Goal: Task Accomplishment & Management: Manage account settings

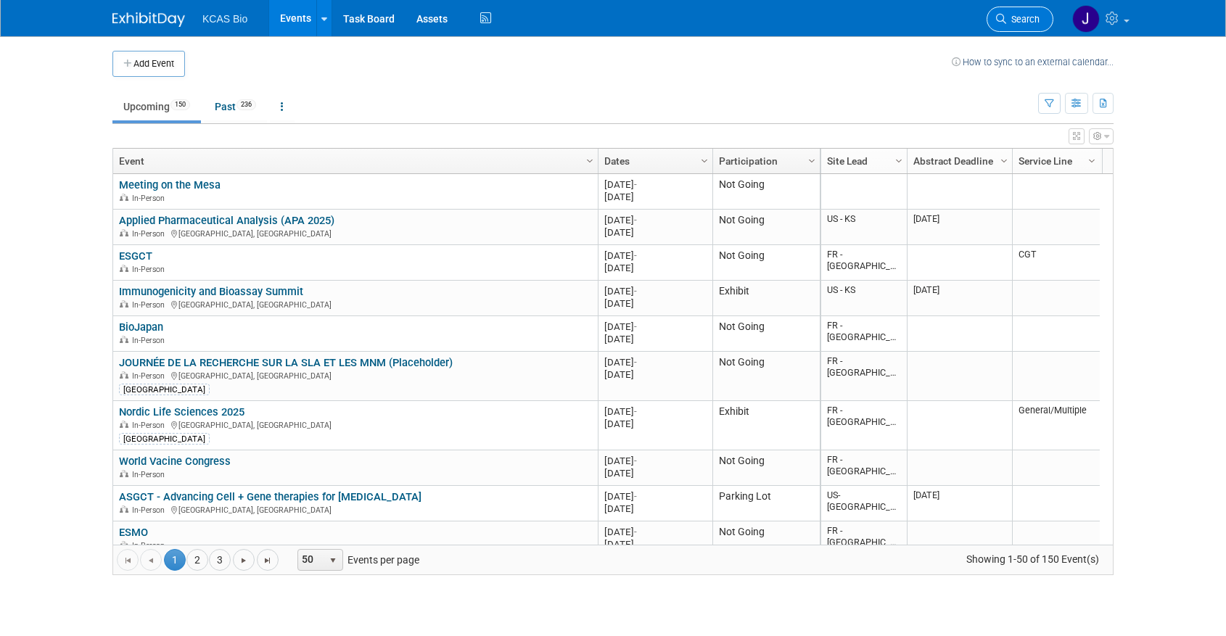
click at [1013, 21] on span "Search" at bounding box center [1022, 19] width 33 height 11
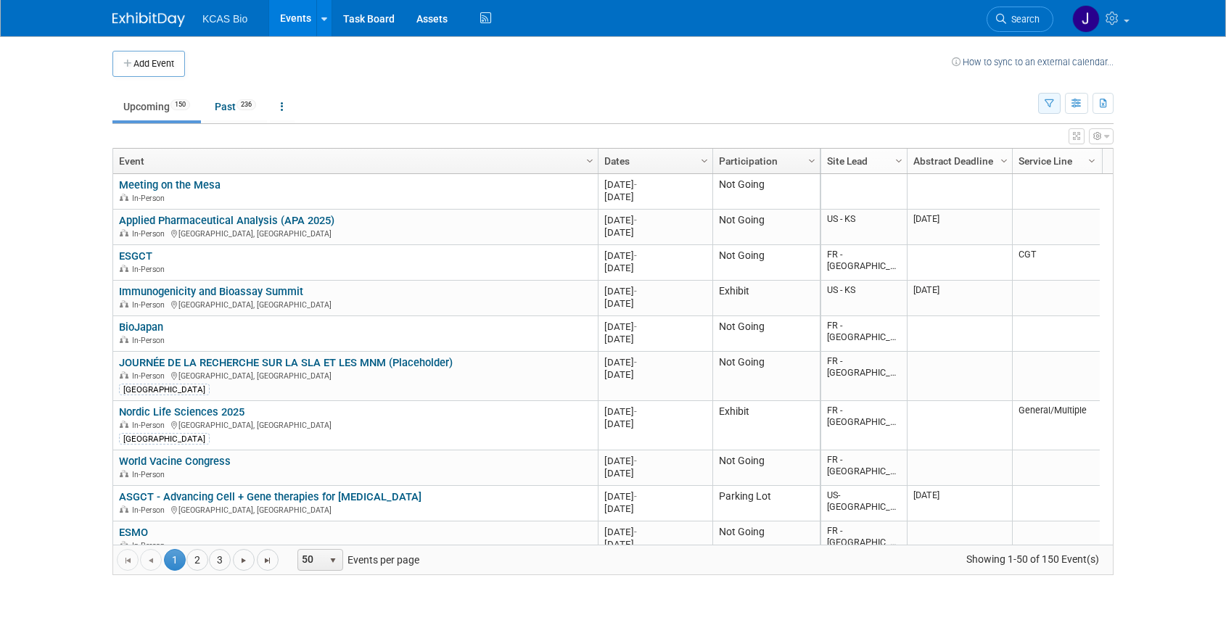
click at [1053, 99] on icon "button" at bounding box center [1049, 103] width 9 height 9
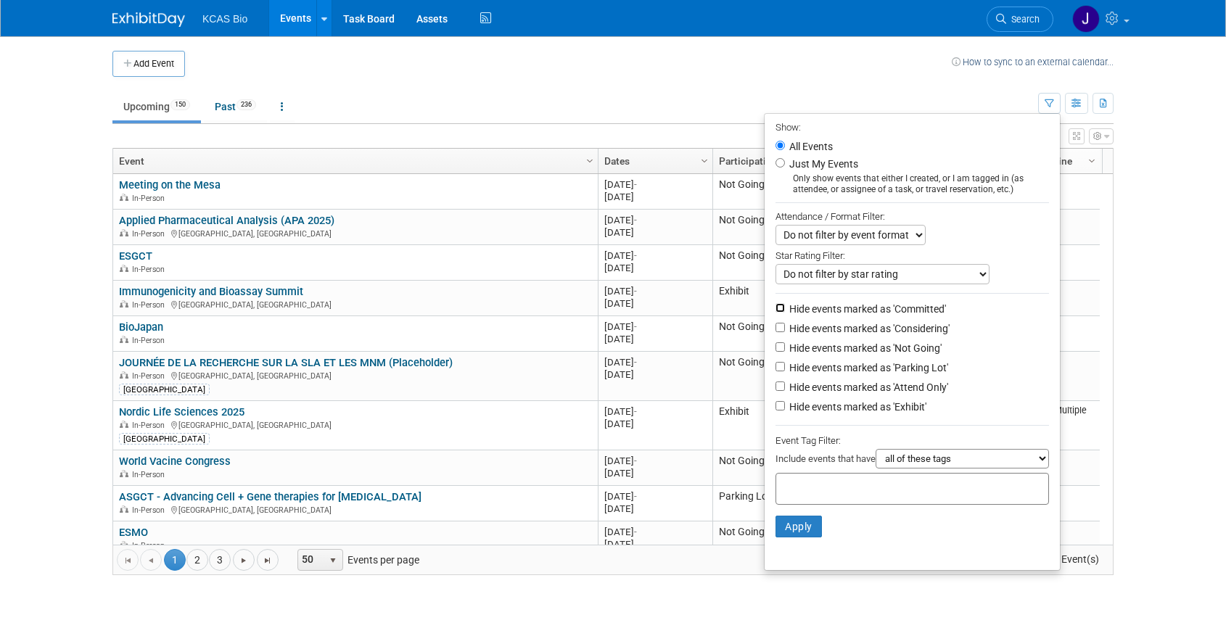
drag, startPoint x: 775, startPoint y: 311, endPoint x: 775, endPoint y: 339, distance: 28.3
click at [776, 313] on input "Hide events marked as 'Committed'" at bounding box center [780, 307] width 9 height 9
checkbox input "true"
click at [775, 340] on li "Hide events marked as 'Considering'" at bounding box center [912, 330] width 295 height 20
click at [776, 352] on input "Hide events marked as 'Not Going'" at bounding box center [780, 346] width 9 height 9
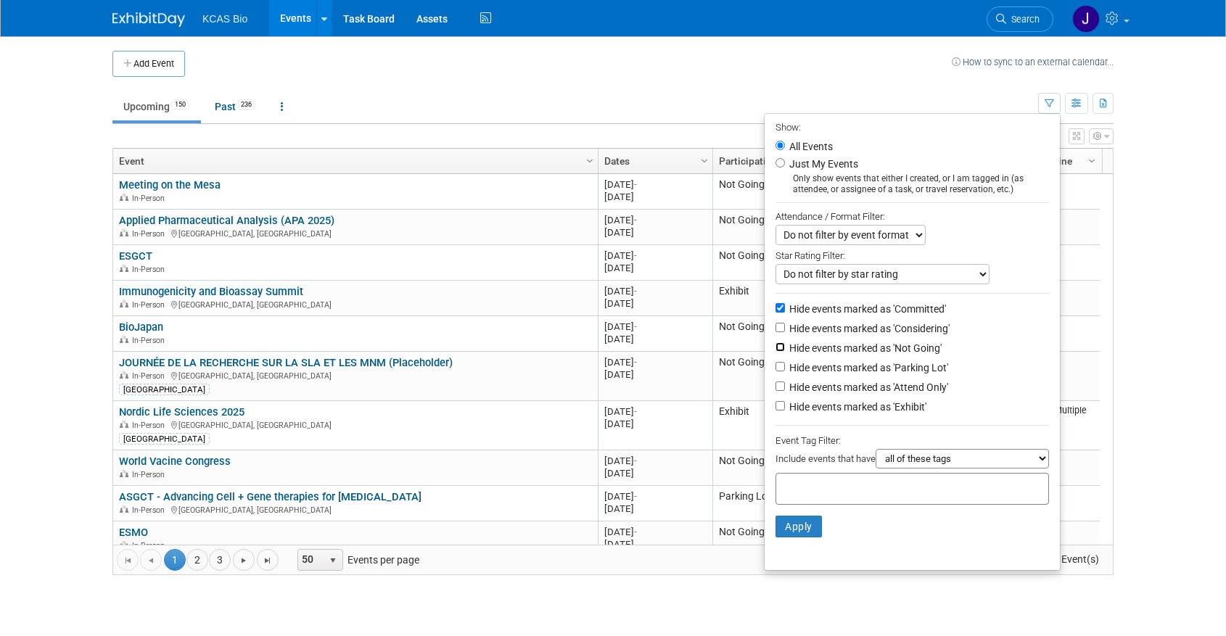
checkbox input "true"
click at [776, 332] on input "Hide events marked as 'Considering'" at bounding box center [780, 327] width 9 height 9
checkbox input "true"
click at [776, 372] on input "Hide events marked as 'Parking Lot'" at bounding box center [780, 366] width 9 height 9
checkbox input "true"
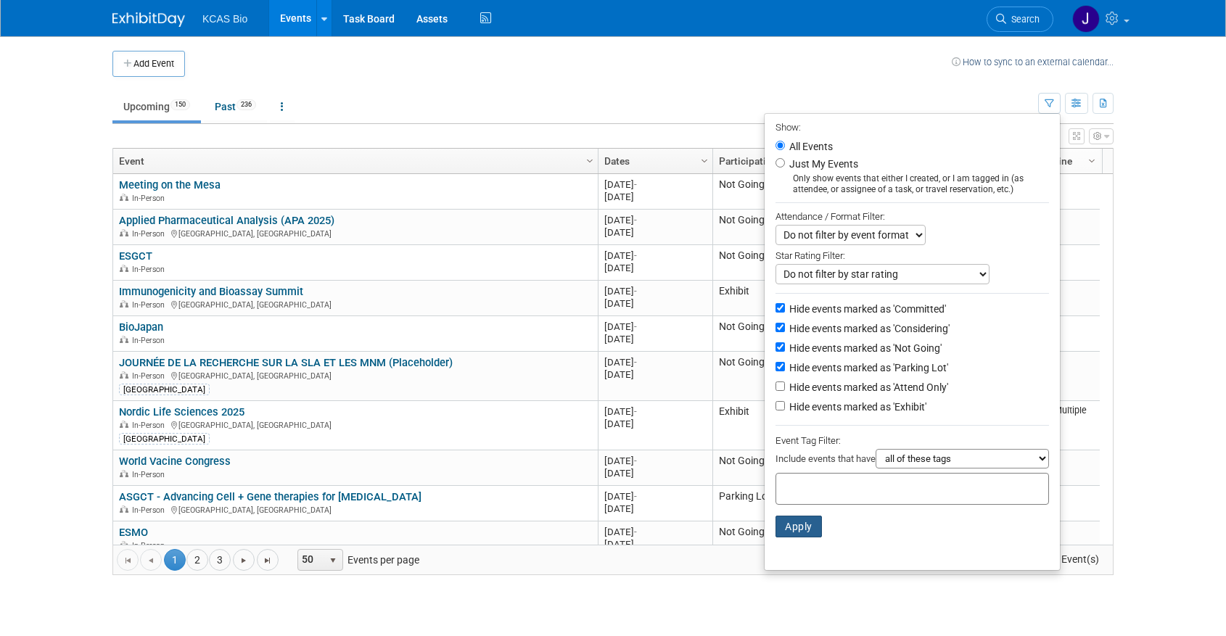
click at [792, 538] on button "Apply" at bounding box center [799, 527] width 46 height 22
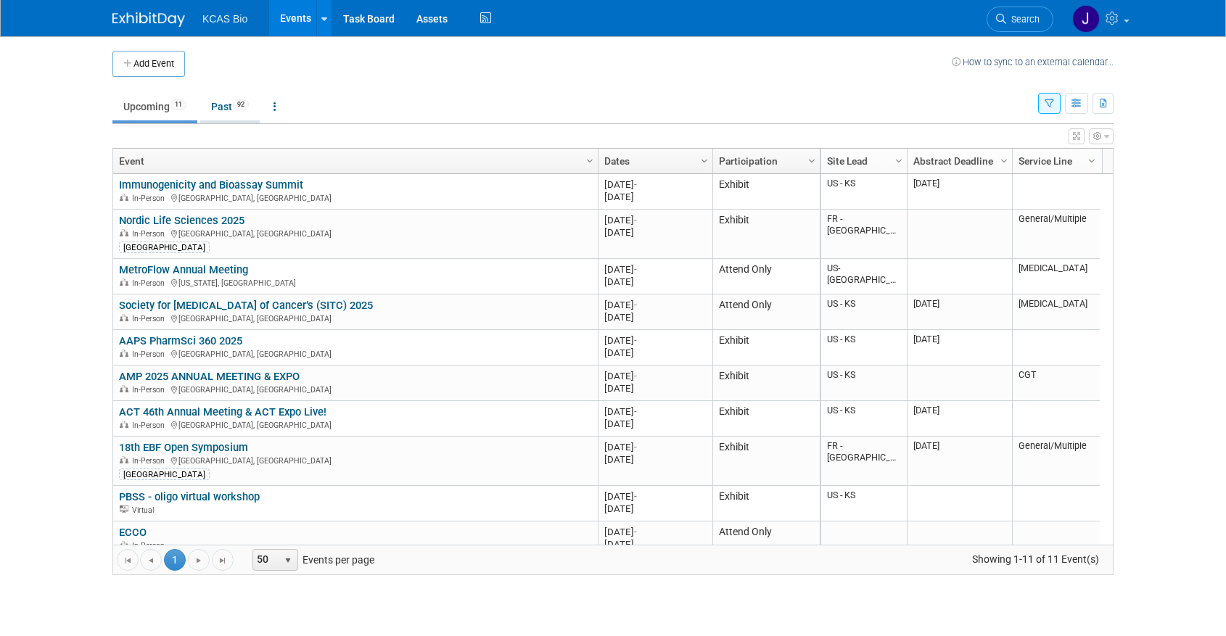
click at [229, 100] on link "Past 92" at bounding box center [229, 107] width 59 height 28
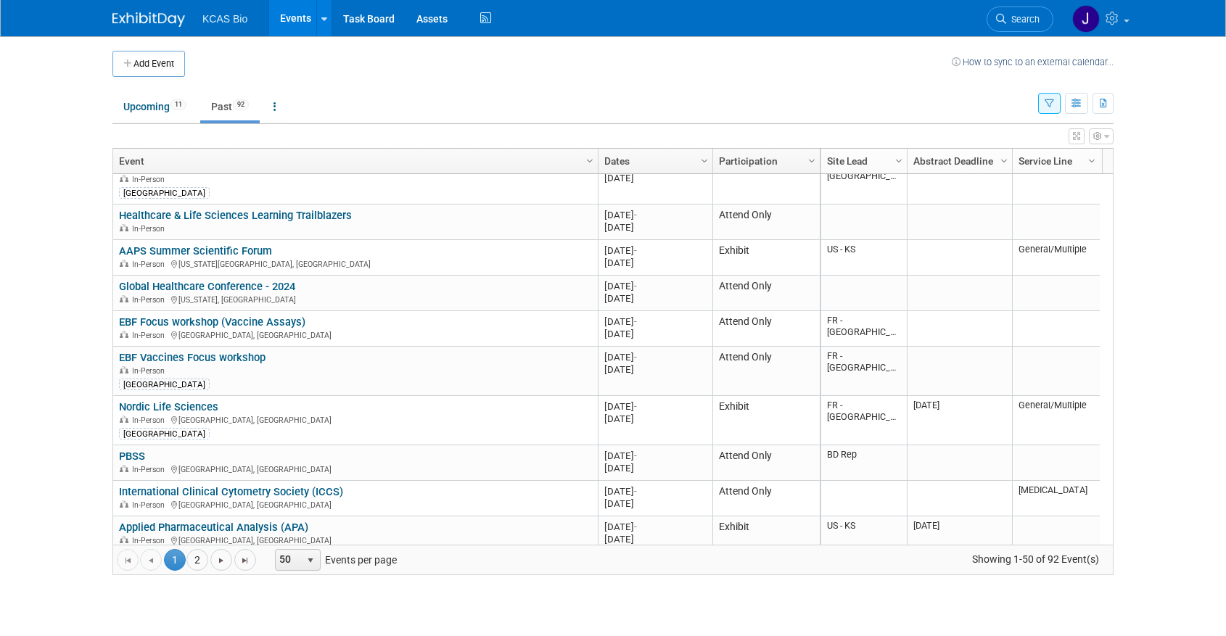
scroll to position [1559, 0]
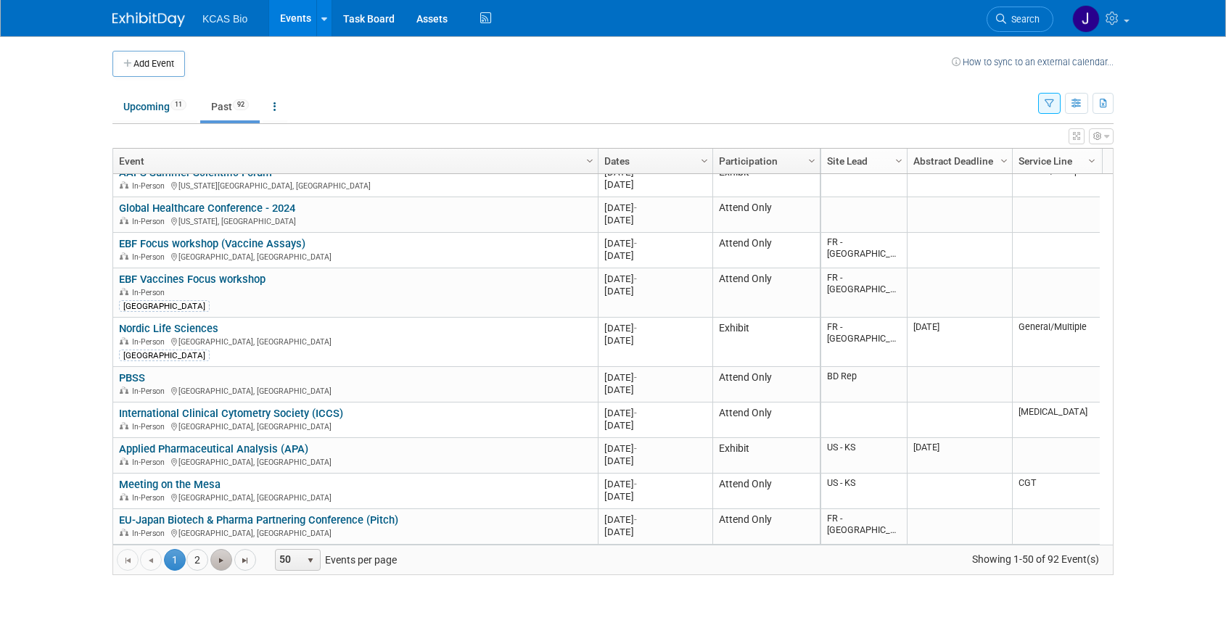
click at [216, 559] on span "Go to the next page" at bounding box center [222, 561] width 12 height 12
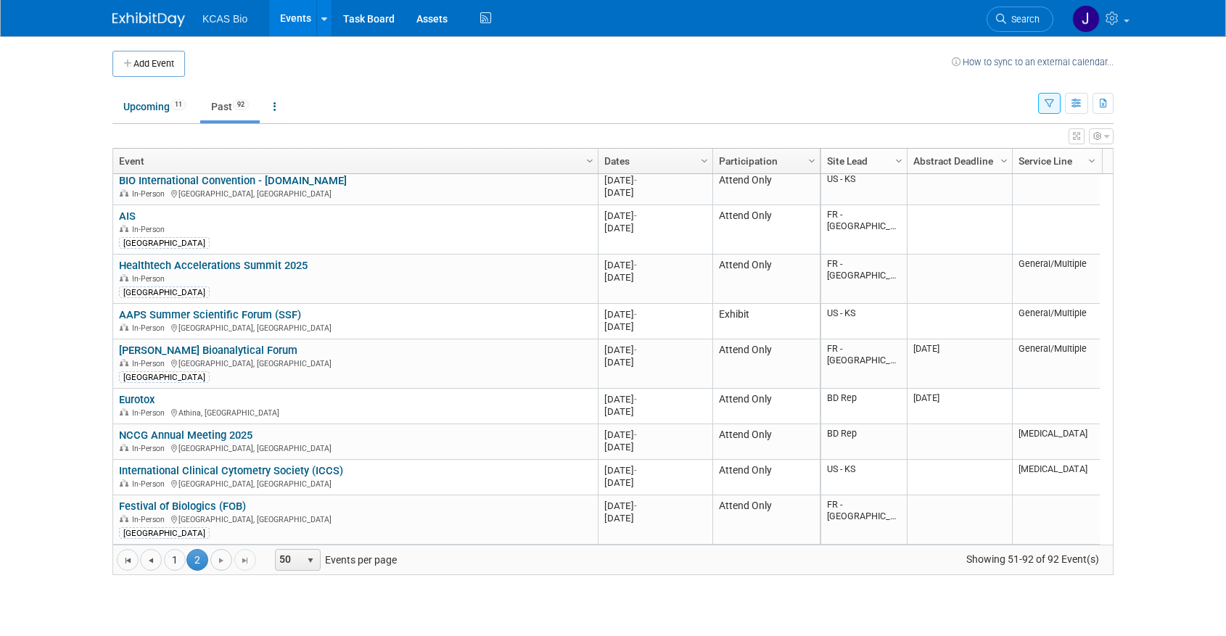
scroll to position [1302, 0]
click at [147, 110] on link "Upcoming 11" at bounding box center [154, 107] width 85 height 28
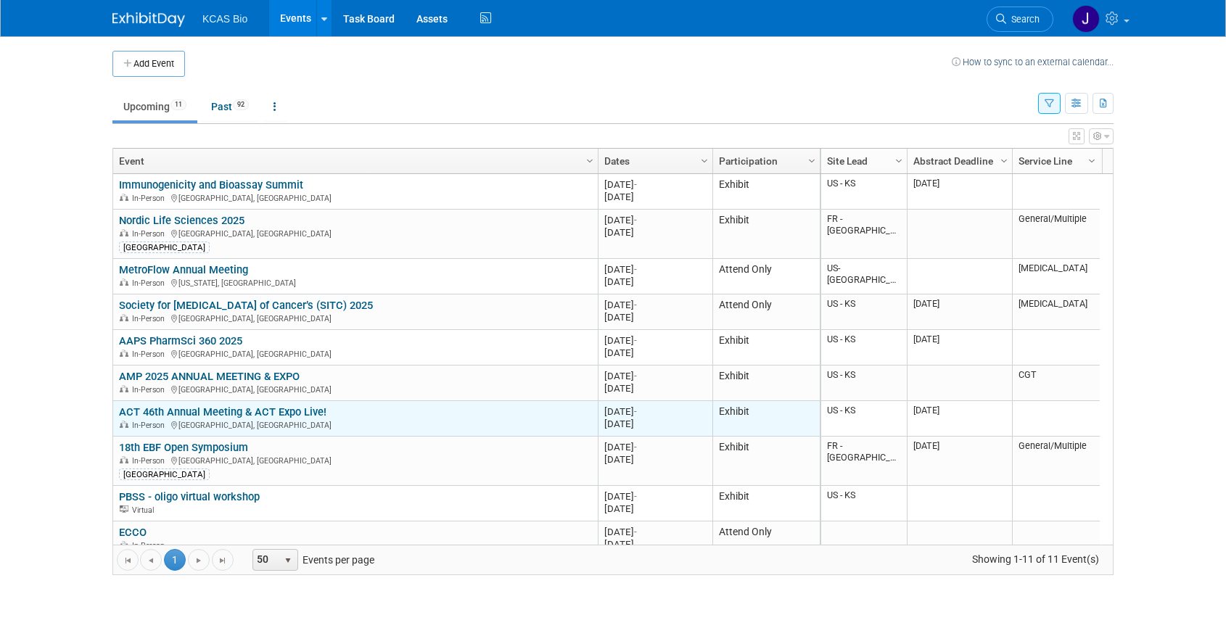
click at [264, 408] on link "ACT 46th Annual Meeting & ACT Expo Live!" at bounding box center [223, 412] width 208 height 13
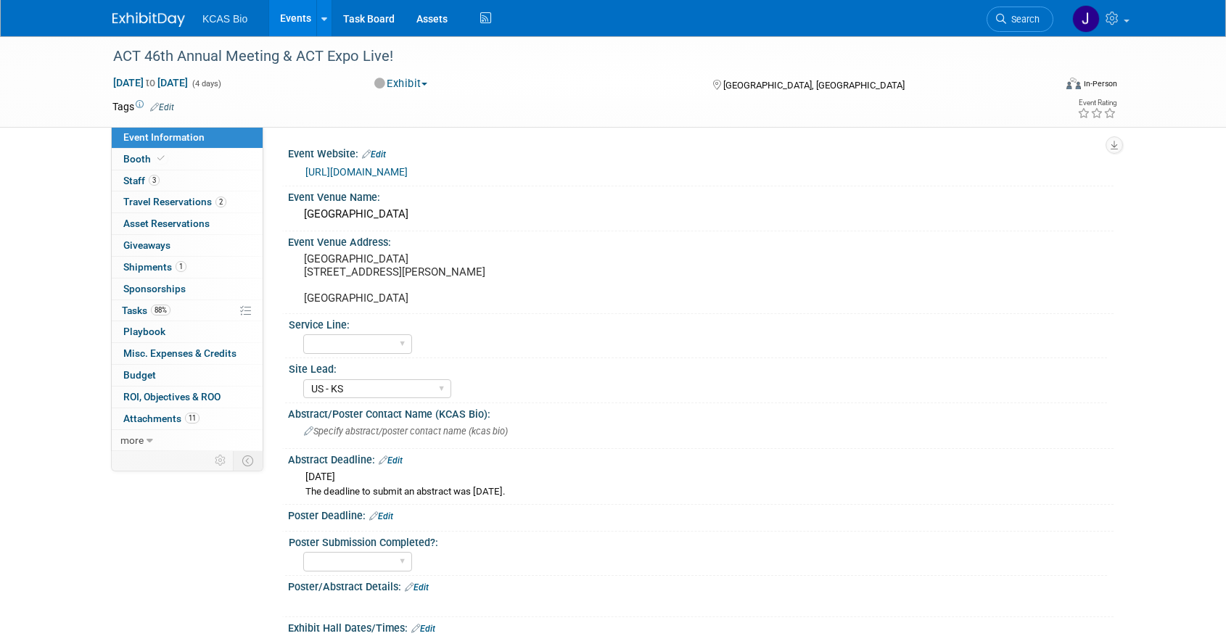
select select "US - KS"
click at [150, 176] on span "3" at bounding box center [154, 180] width 11 height 11
select select "US - KS"
click at [146, 184] on span "Staff 3" at bounding box center [141, 181] width 36 height 12
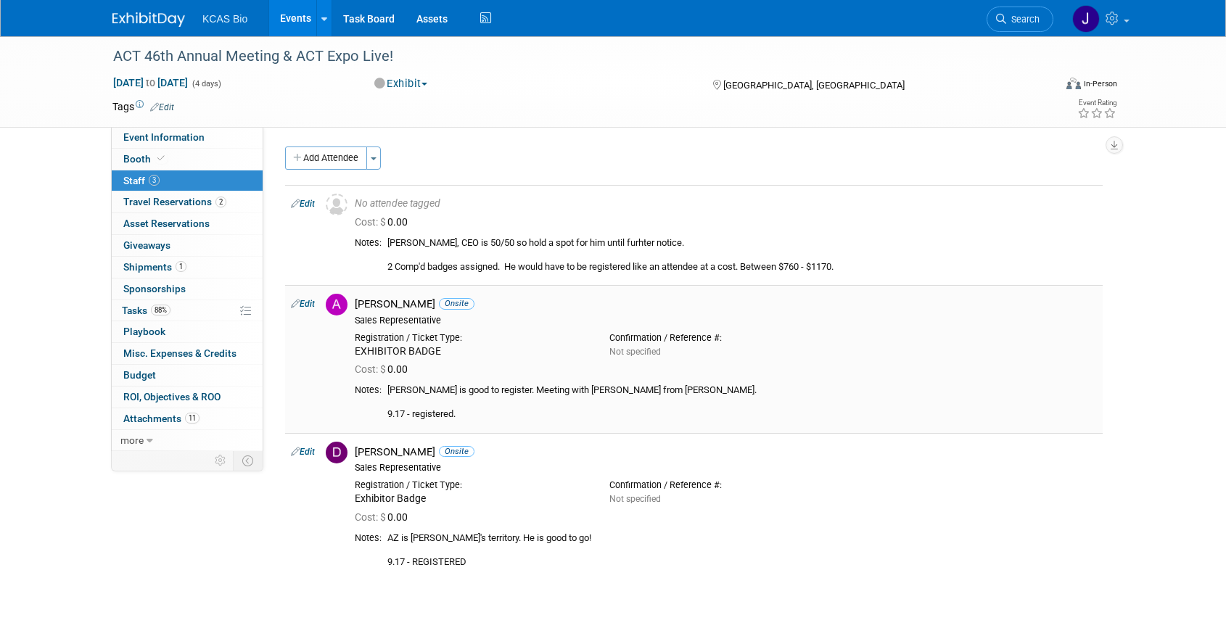
drag, startPoint x: 407, startPoint y: 392, endPoint x: 728, endPoint y: 393, distance: 321.4
click at [728, 393] on div "[PERSON_NAME] is good to register. Meeting with [PERSON_NAME] from [PERSON_NAME…" at bounding box center [742, 403] width 710 height 36
drag, startPoint x: 387, startPoint y: 538, endPoint x: 624, endPoint y: 558, distance: 238.1
click at [624, 558] on td "AZ is [PERSON_NAME]'s territory. He is good to go! 9.17 - REGISTERED" at bounding box center [739, 551] width 715 height 36
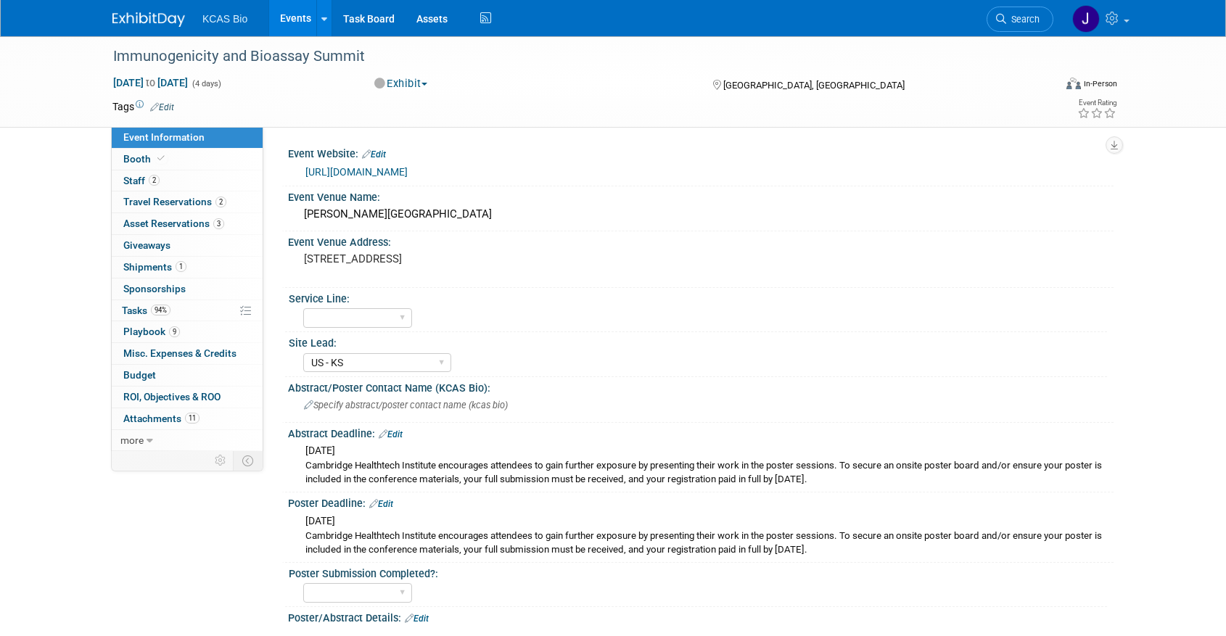
select select "US - KS"
click at [141, 178] on span "Staff 2" at bounding box center [141, 181] width 36 height 12
select select "US - KS"
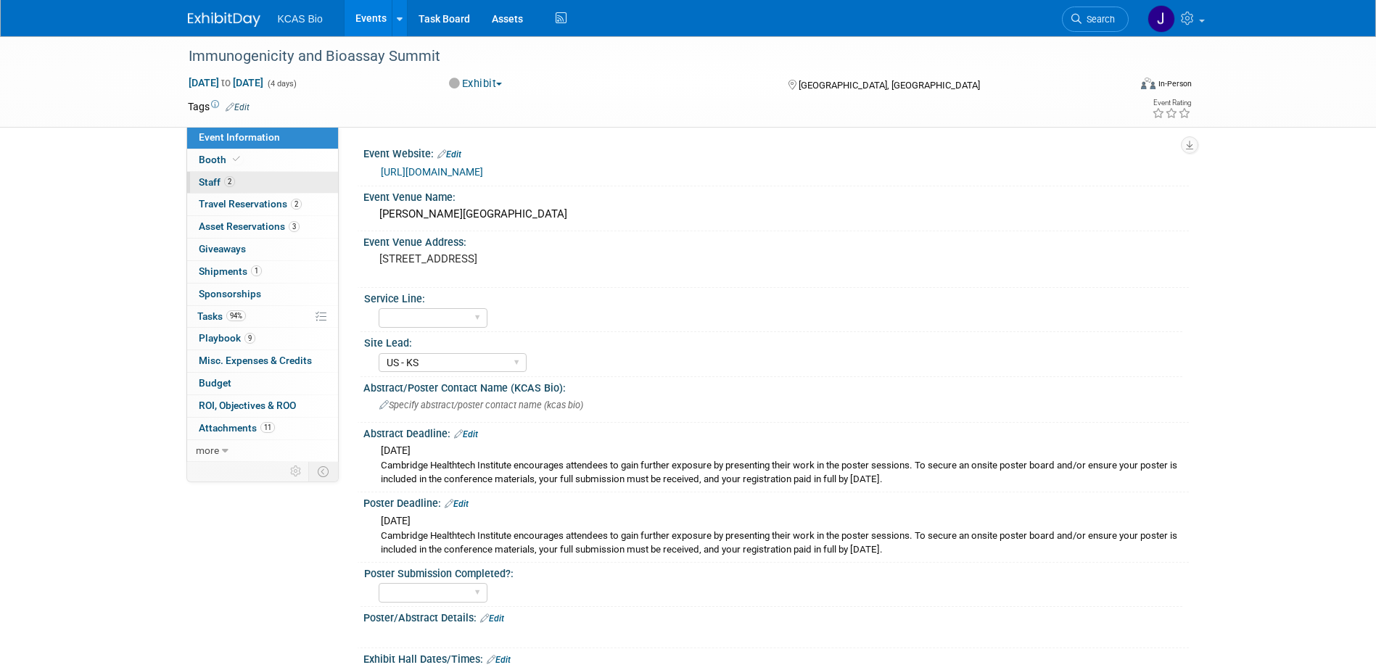
click at [213, 186] on span "Staff 2" at bounding box center [217, 182] width 36 height 12
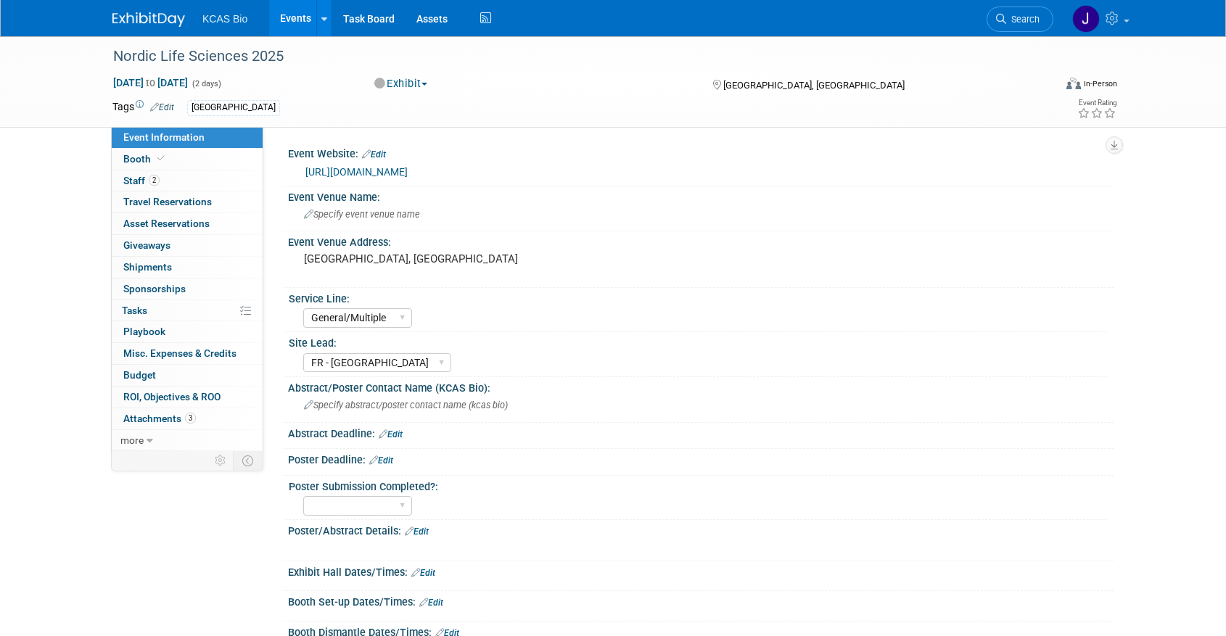
select select "General/Multiple"
select select "FR - [GEOGRAPHIC_DATA]"
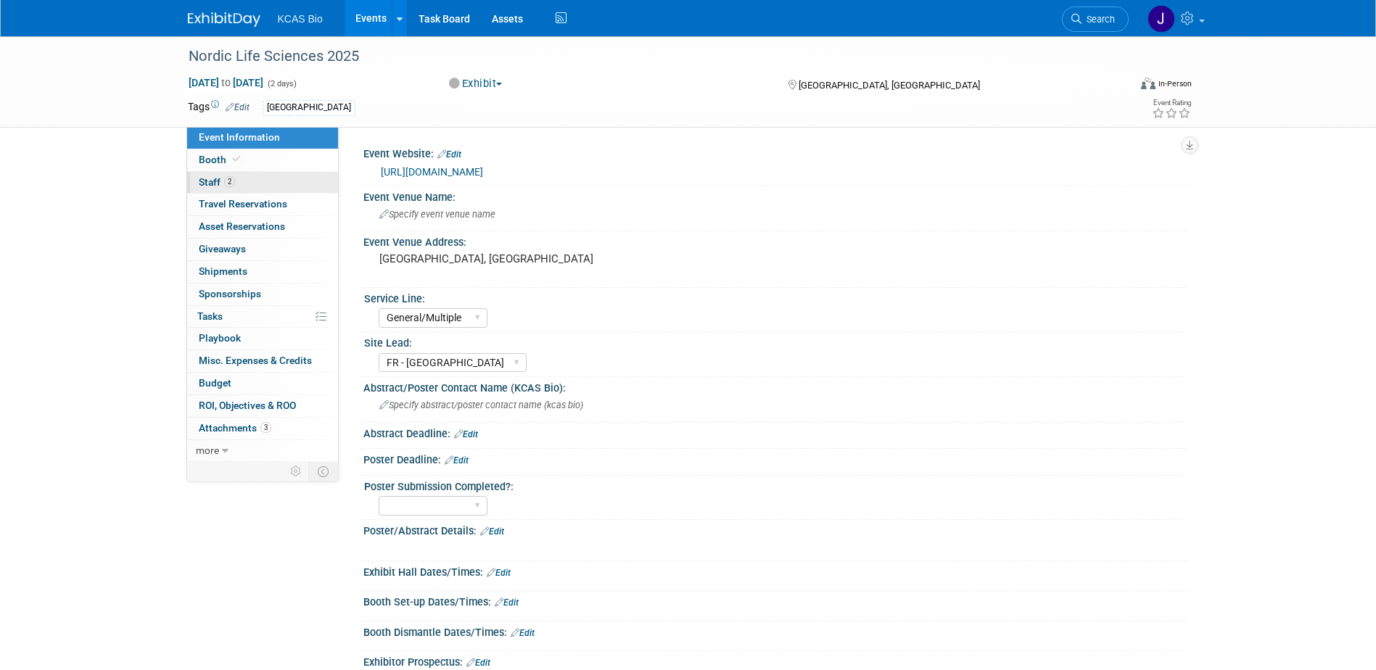
click at [208, 180] on span "Staff 2" at bounding box center [217, 182] width 36 height 12
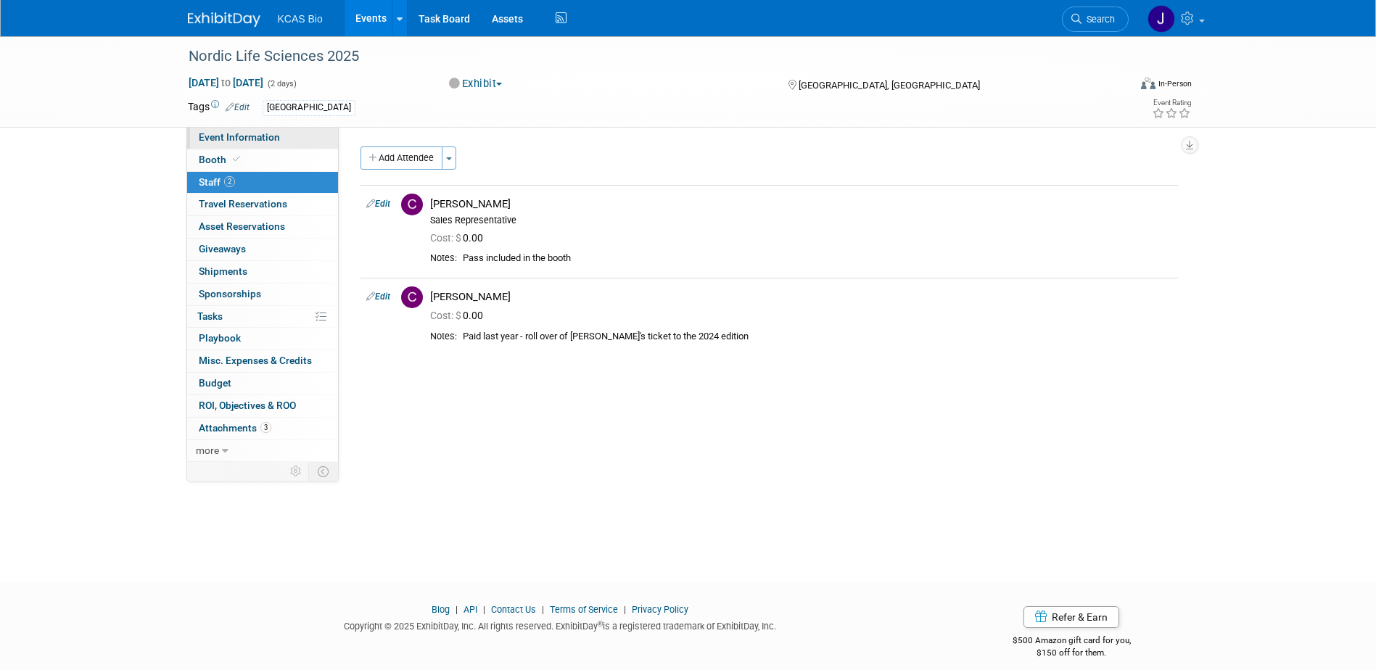
click at [234, 131] on span "Event Information" at bounding box center [239, 137] width 81 height 12
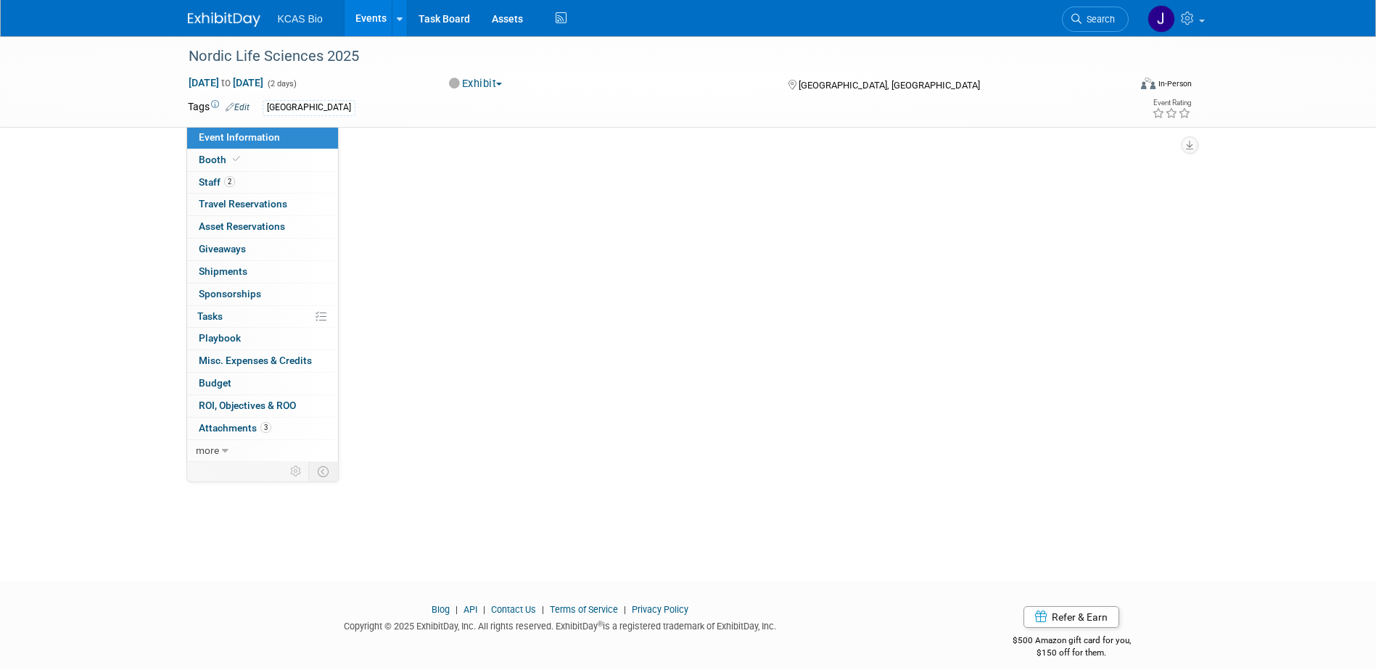
select select "General/Multiple"
select select "FR - [GEOGRAPHIC_DATA]"
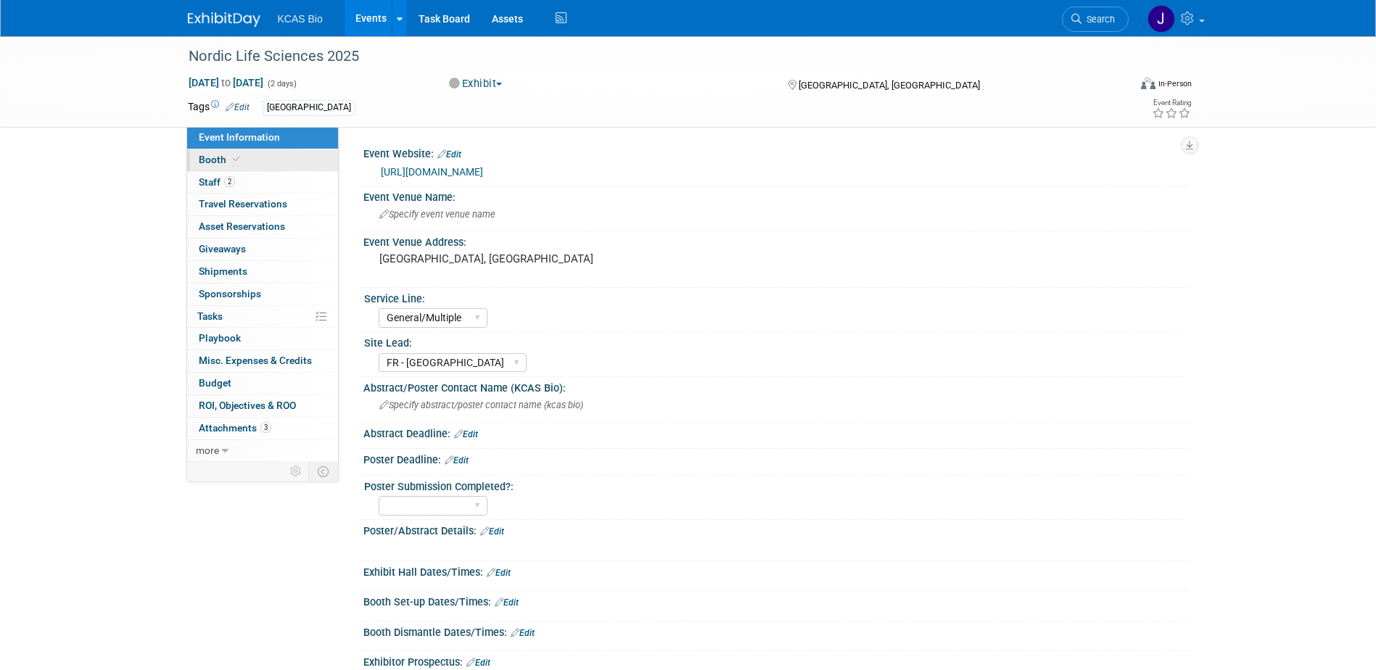
click at [221, 156] on span "Booth" at bounding box center [221, 160] width 44 height 12
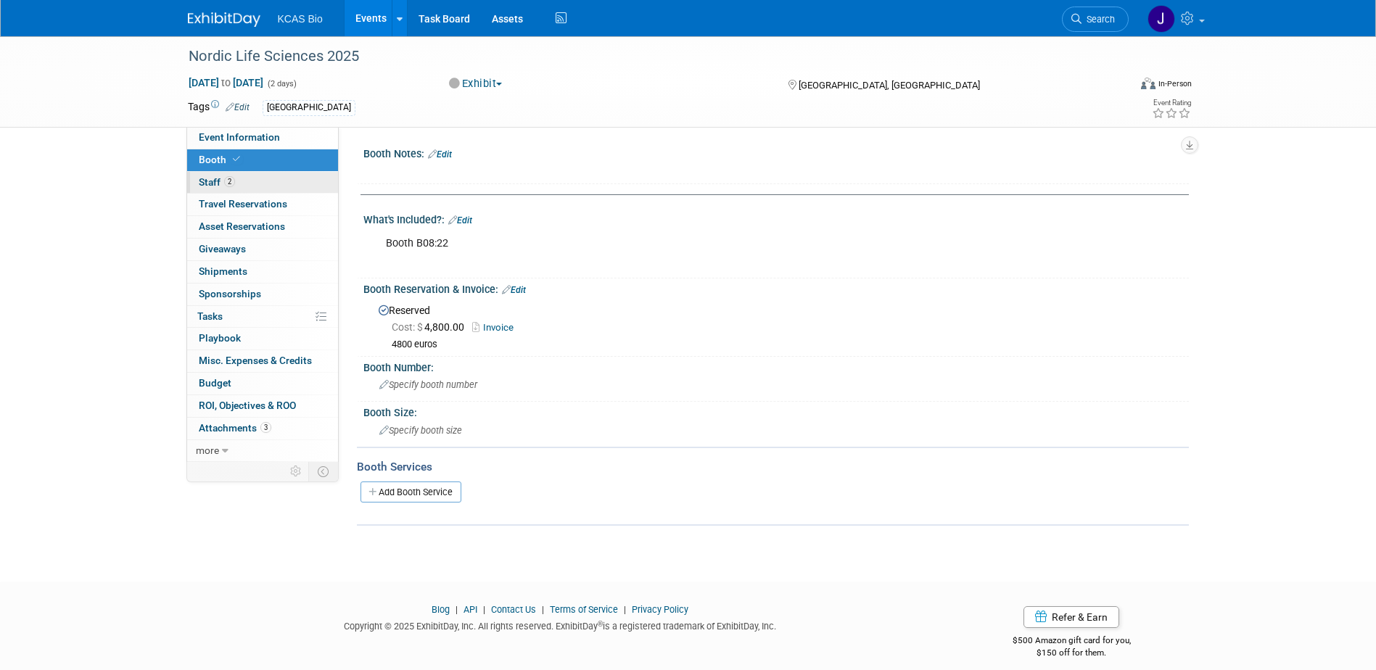
click at [212, 182] on span "Staff 2" at bounding box center [217, 182] width 36 height 12
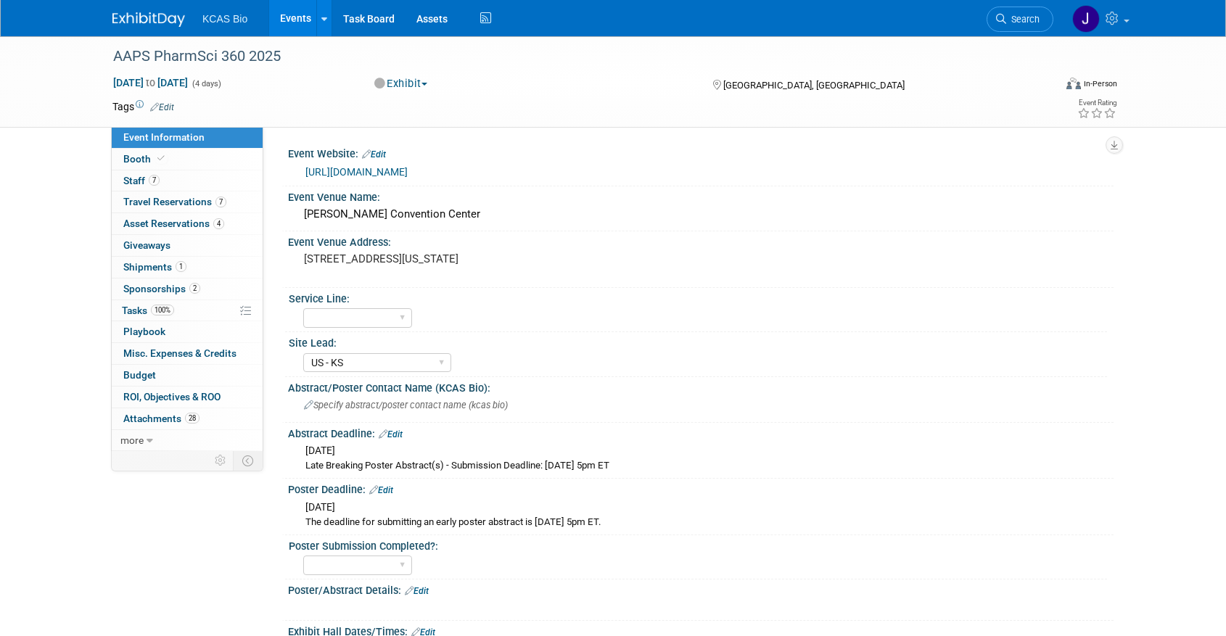
select select "US - KS"
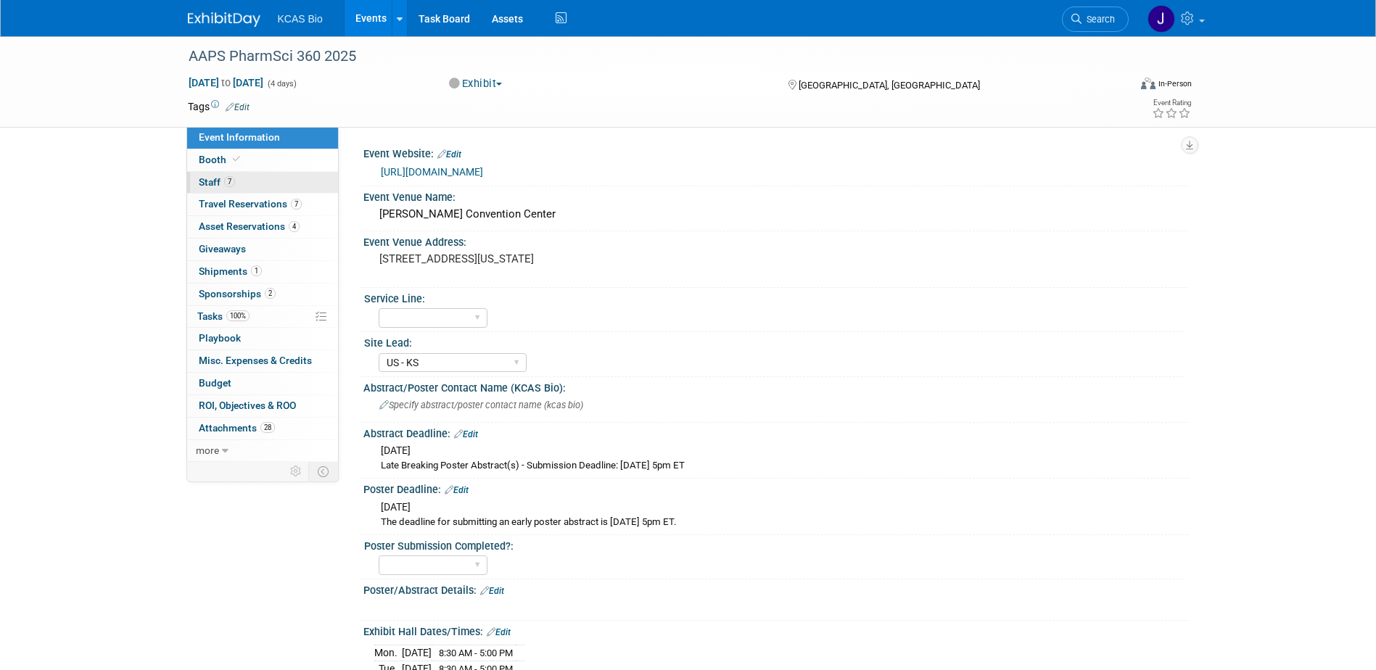
click at [216, 180] on span "Staff 7" at bounding box center [217, 182] width 36 height 12
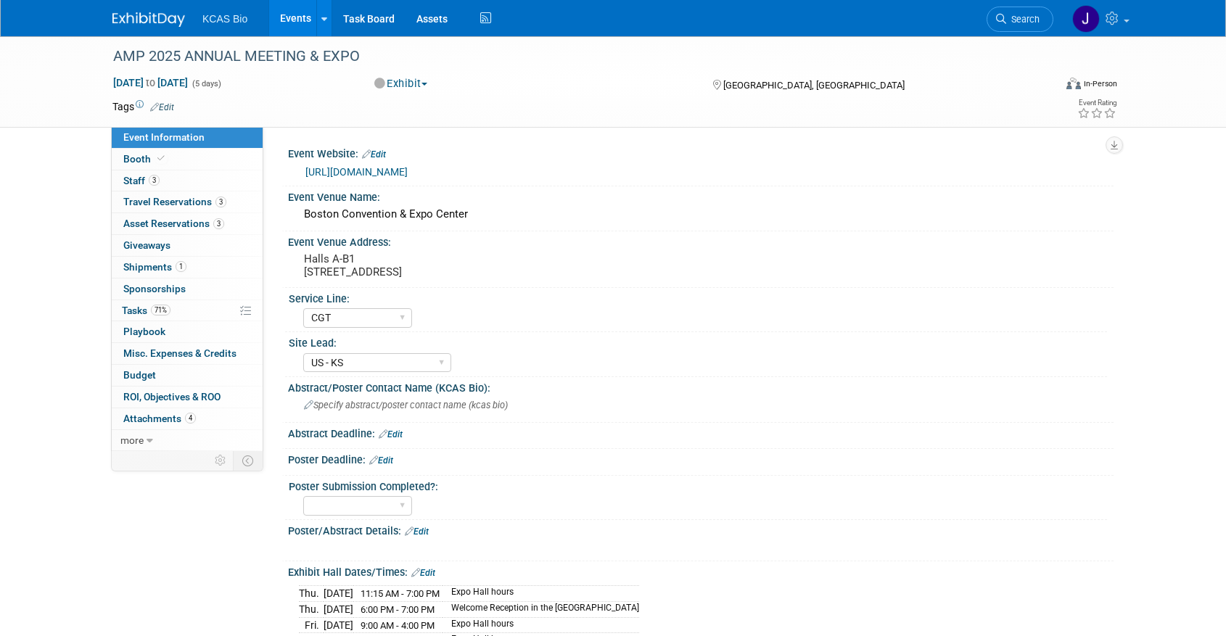
select select "CGT"
select select "US - KS"
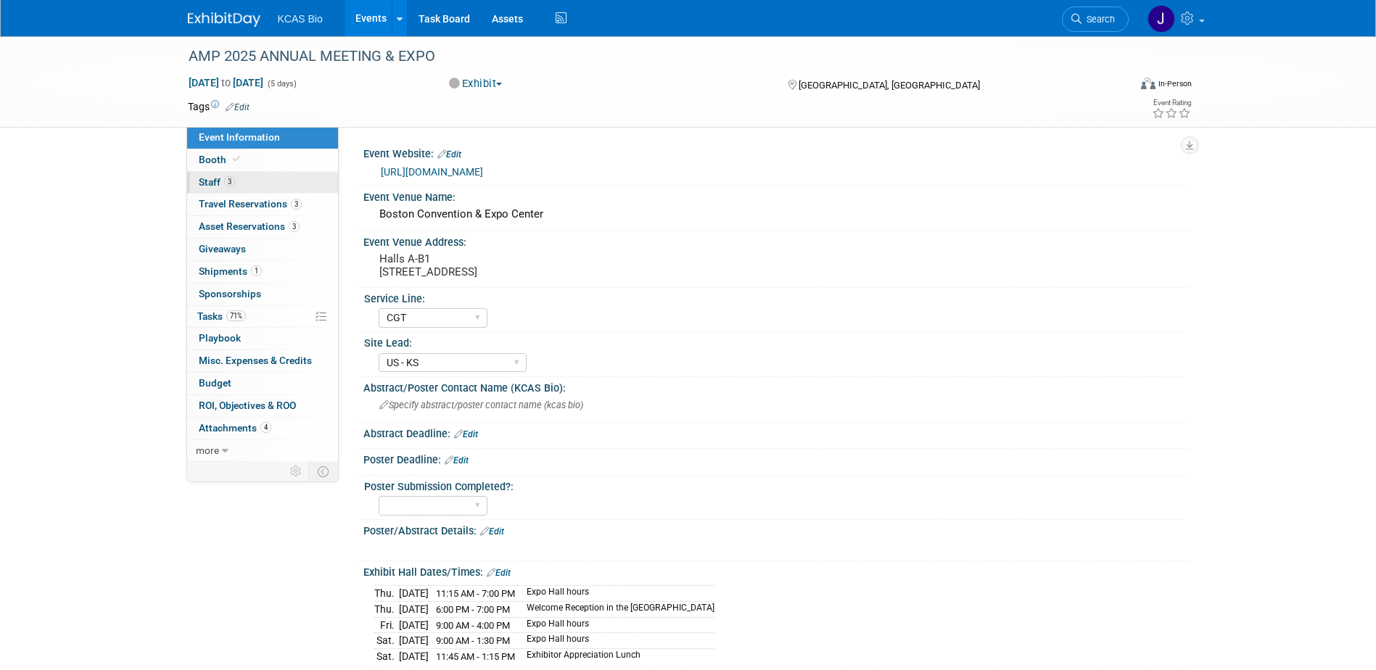
click at [208, 181] on span "Staff 3" at bounding box center [217, 182] width 36 height 12
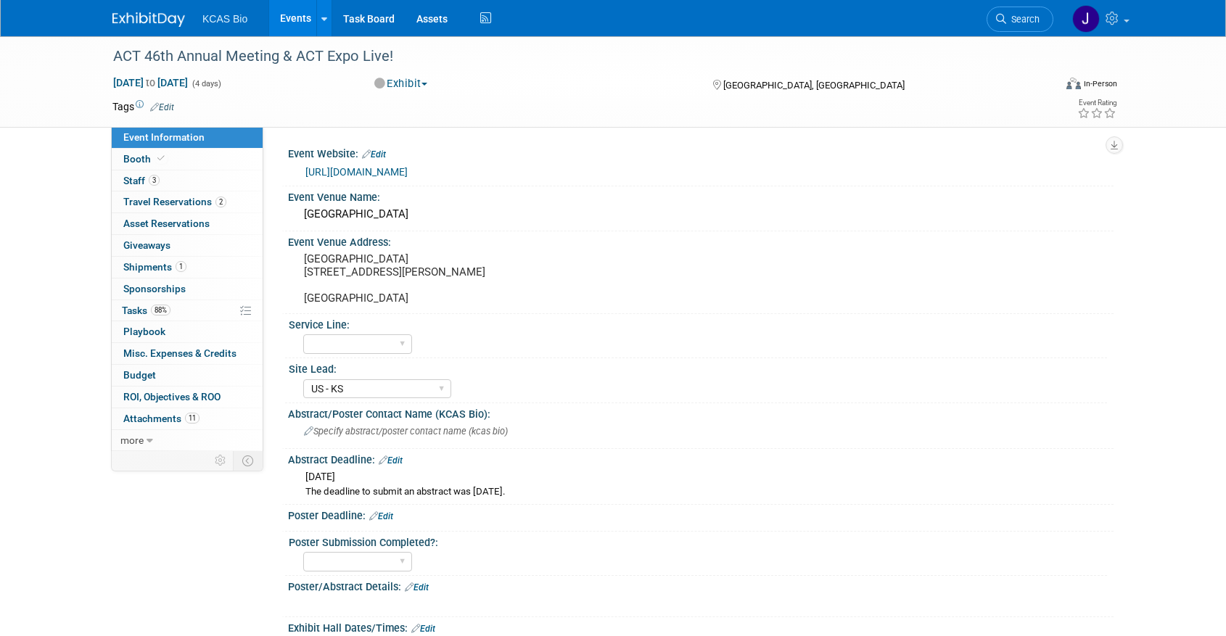
select select "US - KS"
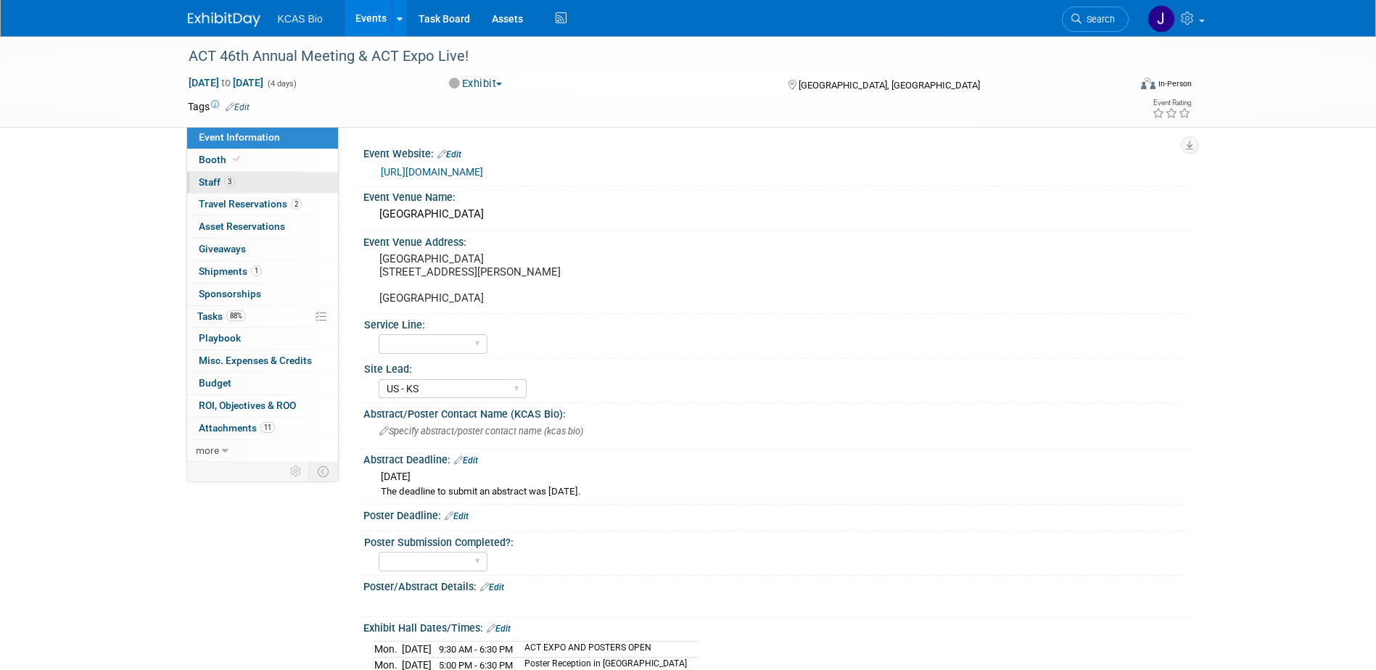
click at [209, 186] on span "Staff 3" at bounding box center [217, 182] width 36 height 12
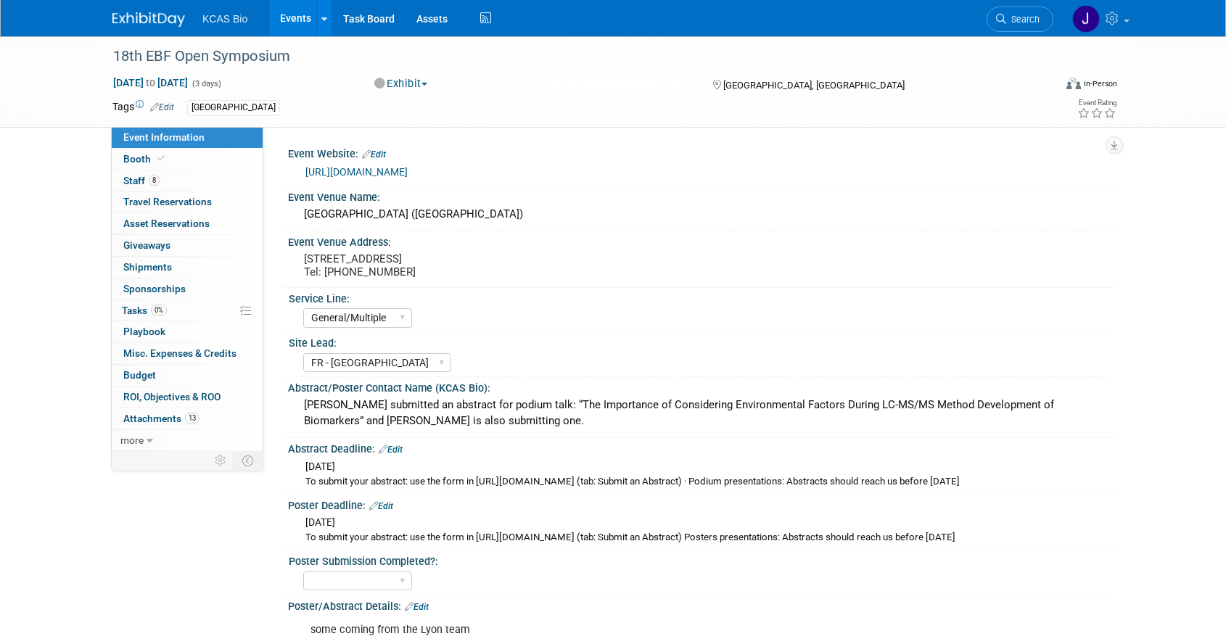
select select "General/Multiple"
select select "FR - [GEOGRAPHIC_DATA]"
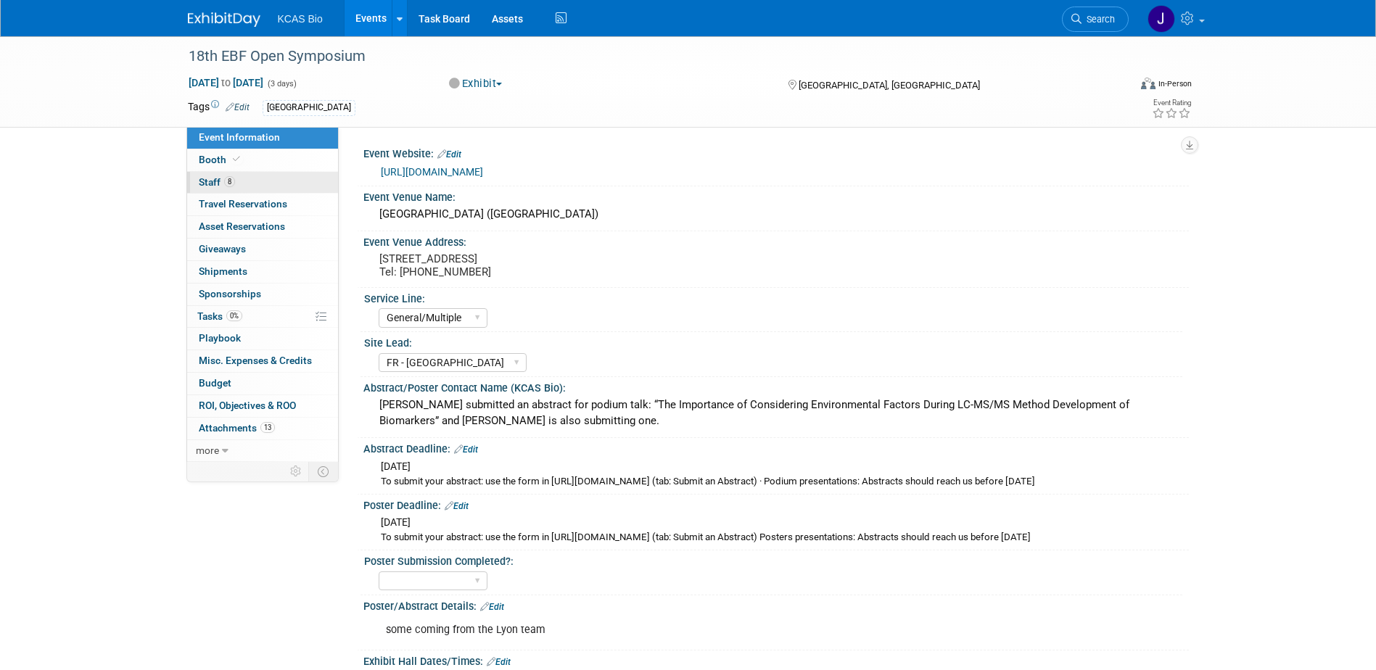
click at [207, 179] on span "Staff 8" at bounding box center [217, 182] width 36 height 12
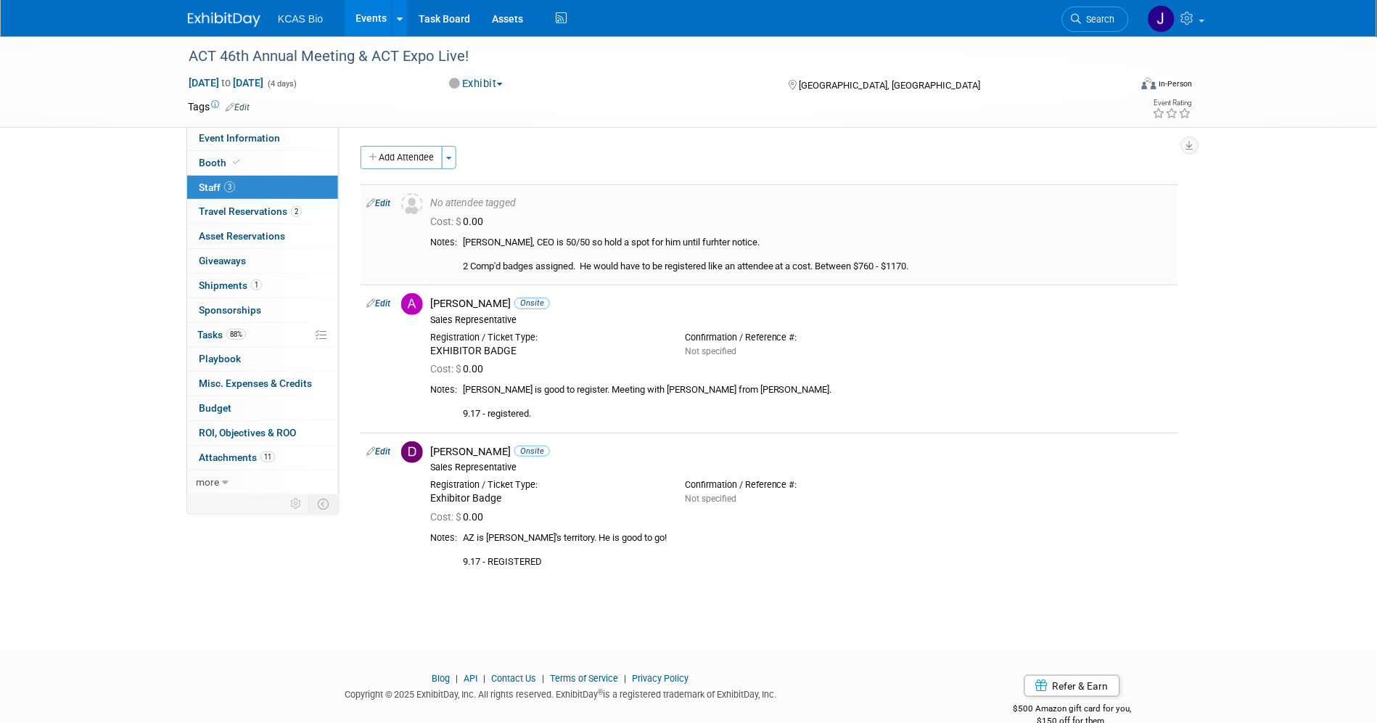
click at [385, 202] on link "Edit" at bounding box center [378, 203] width 24 height 10
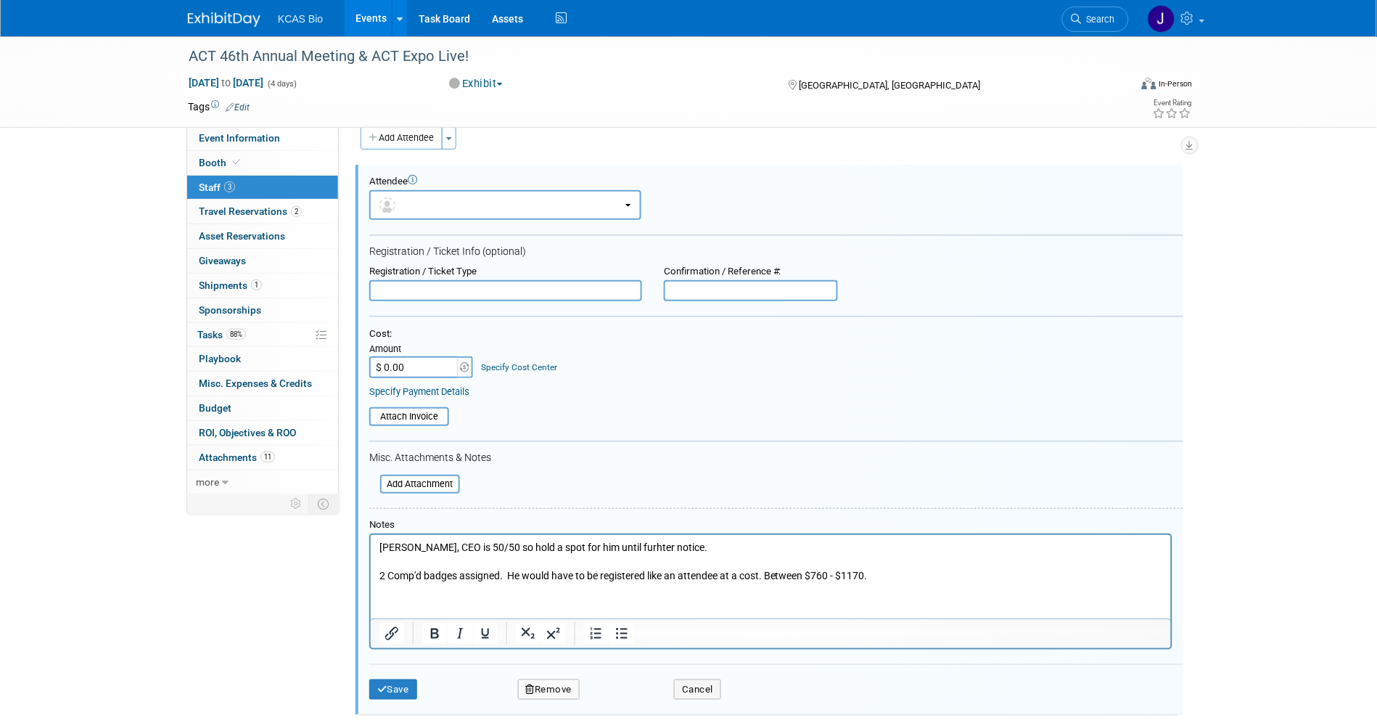
click at [912, 576] on p "[PERSON_NAME], CEO is 50/50 so hold a spot for him until furhter notice. 2 Comp…" at bounding box center [771, 561] width 784 height 43
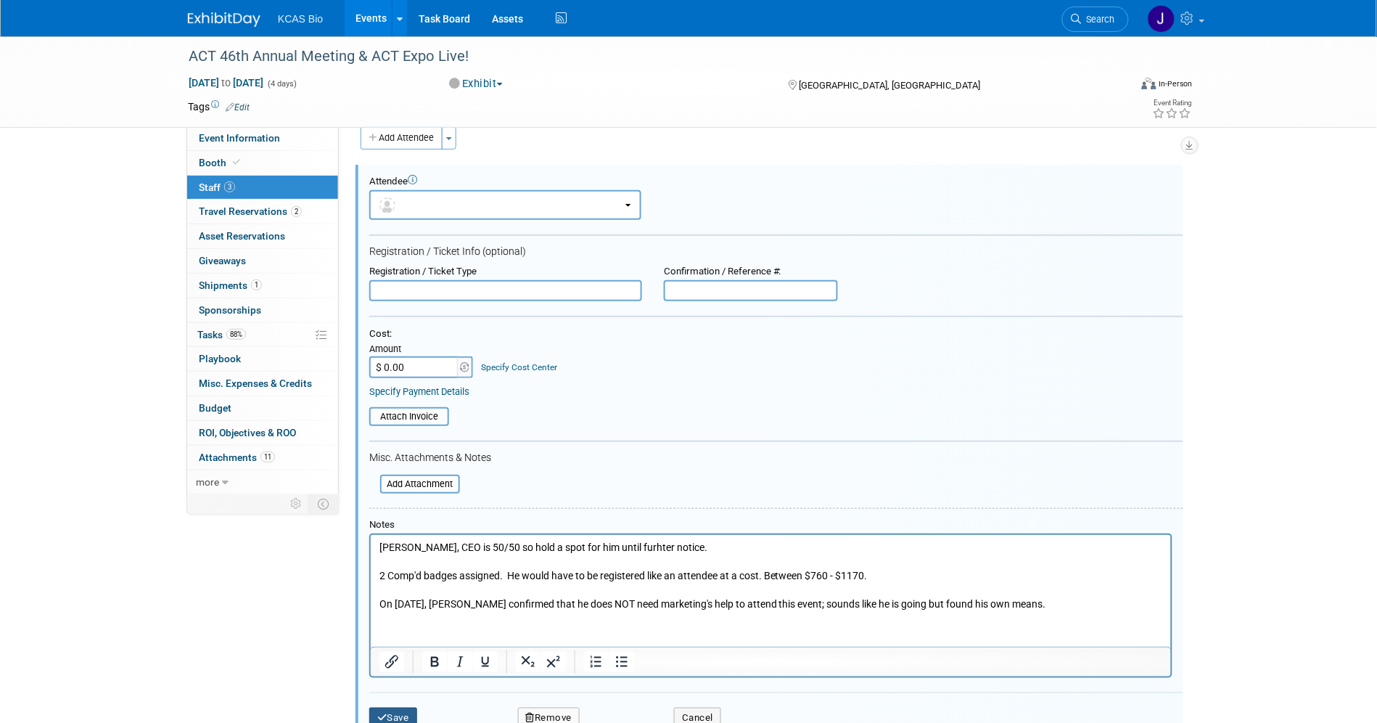
click at [396, 650] on button "Save" at bounding box center [393, 717] width 48 height 20
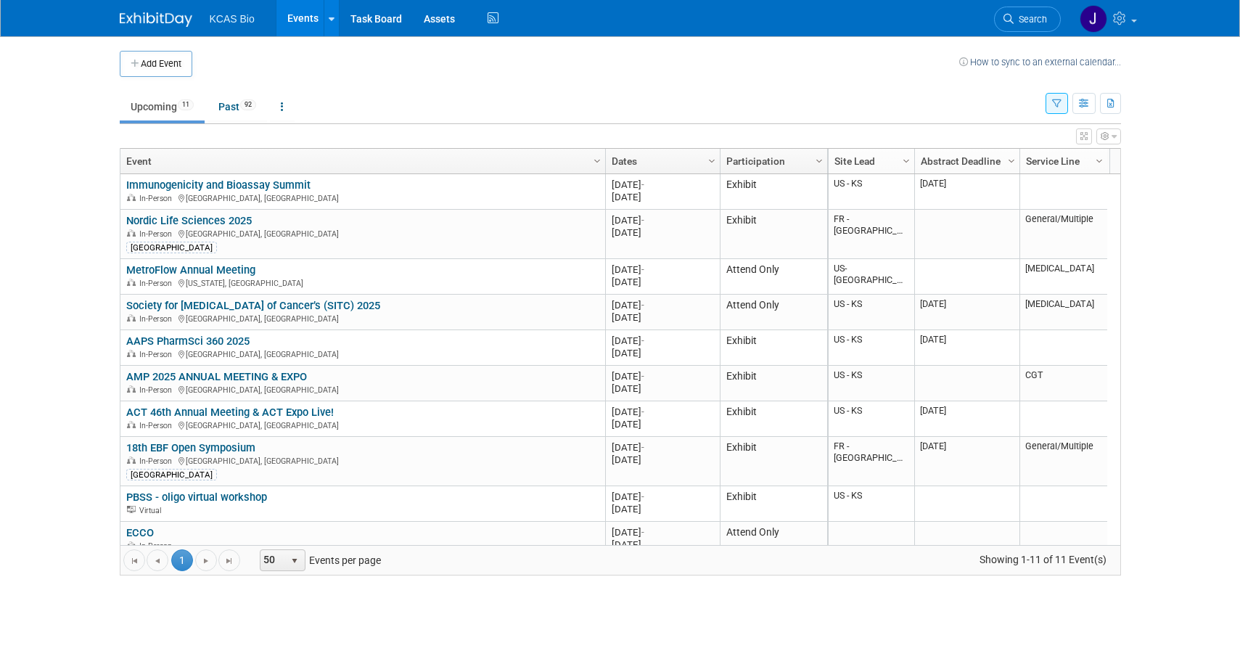
click at [62, 126] on body "KCAS Bio Events Add Event Bulk Upload Events Shareable Event Boards Recently Vi…" at bounding box center [620, 325] width 1240 height 651
